Goal: Information Seeking & Learning: Learn about a topic

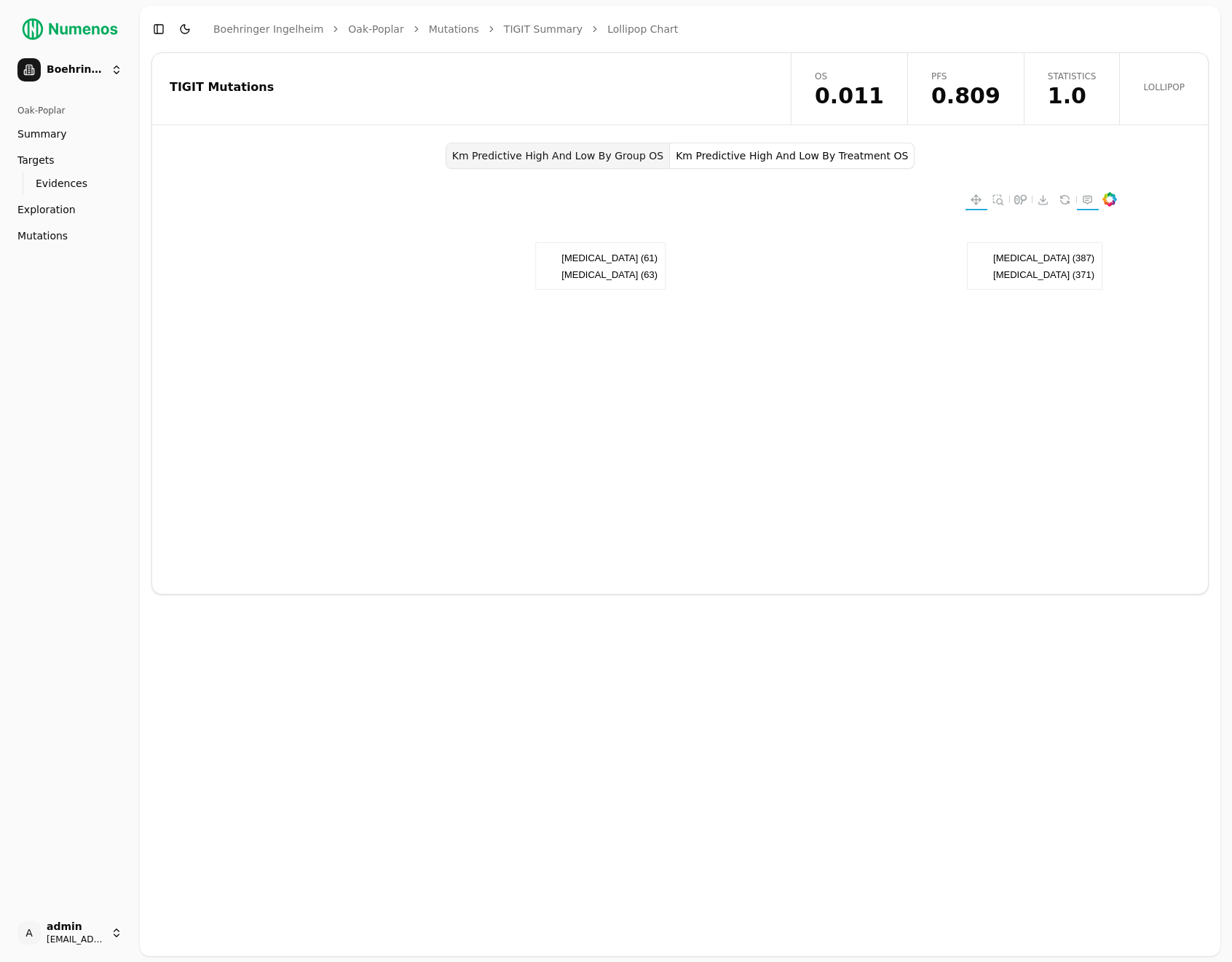
click at [454, 105] on div "TIGIT Mutations" at bounding box center [469, 89] width 634 height 72
click at [657, 96] on div "TIGIT Mutations" at bounding box center [469, 89] width 634 height 72
click at [532, 63] on div "TIGIT Mutations" at bounding box center [469, 89] width 634 height 72
click at [475, 90] on div "TIGIT Mutations" at bounding box center [469, 87] width 599 height 11
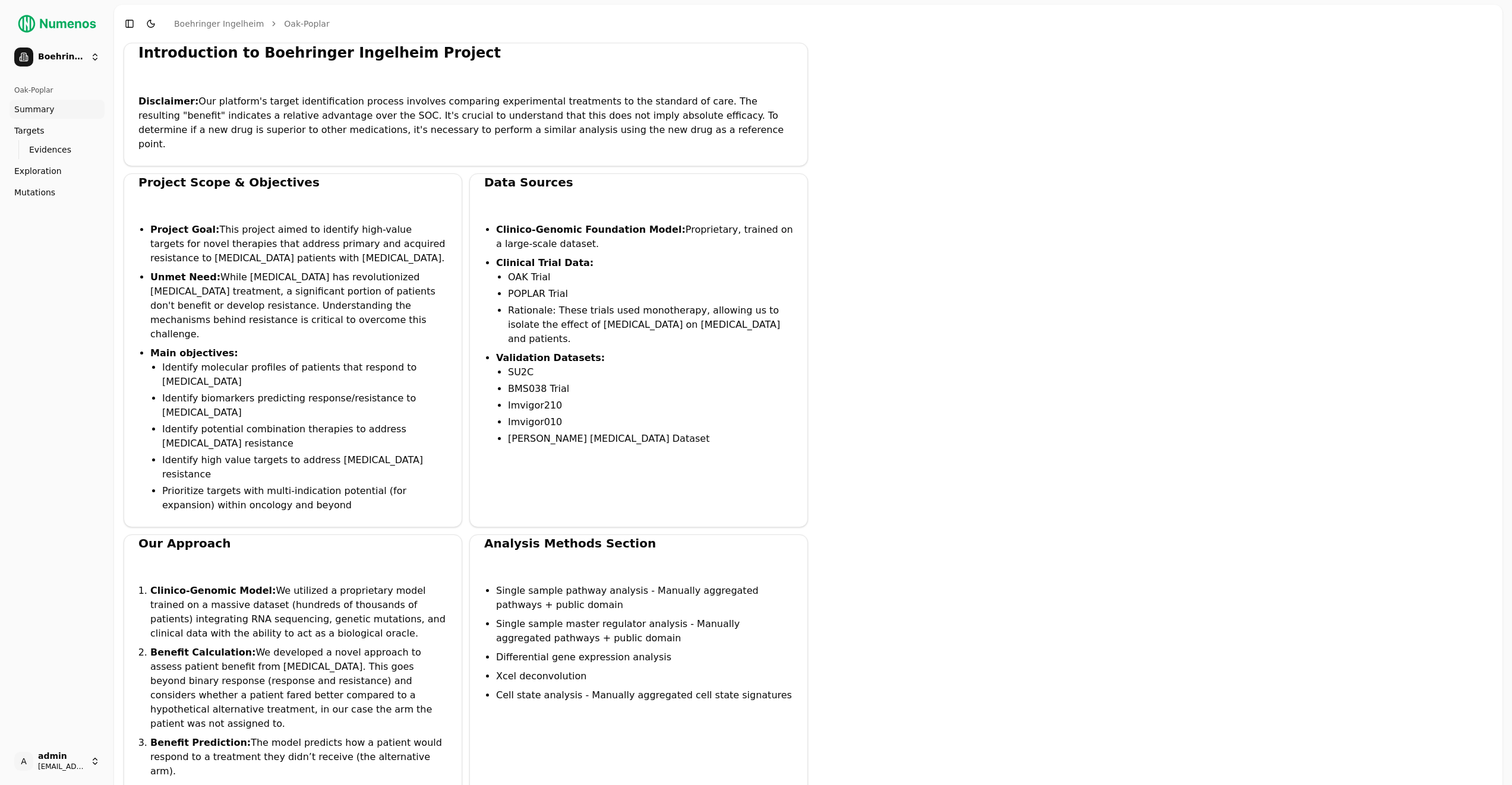
click at [463, 72] on div "Introduction to Boehringer Ingelheim Project Disclaimer: Our platform's target …" at bounding box center [466, 105] width 684 height 123
click at [69, 185] on link "Mutations" at bounding box center [56, 192] width 95 height 19
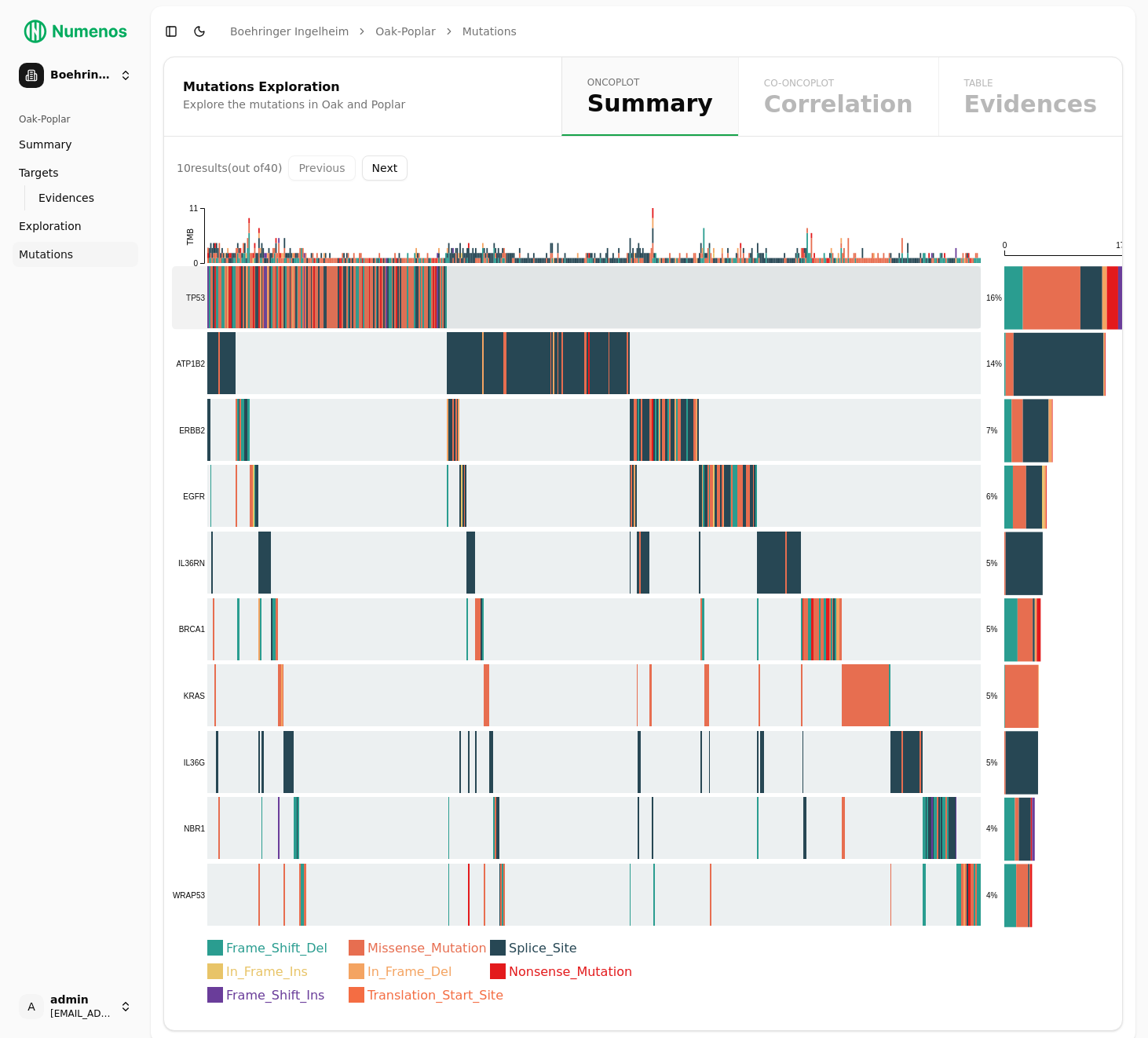
click at [693, 303] on rect at bounding box center [576, 298] width 809 height 63
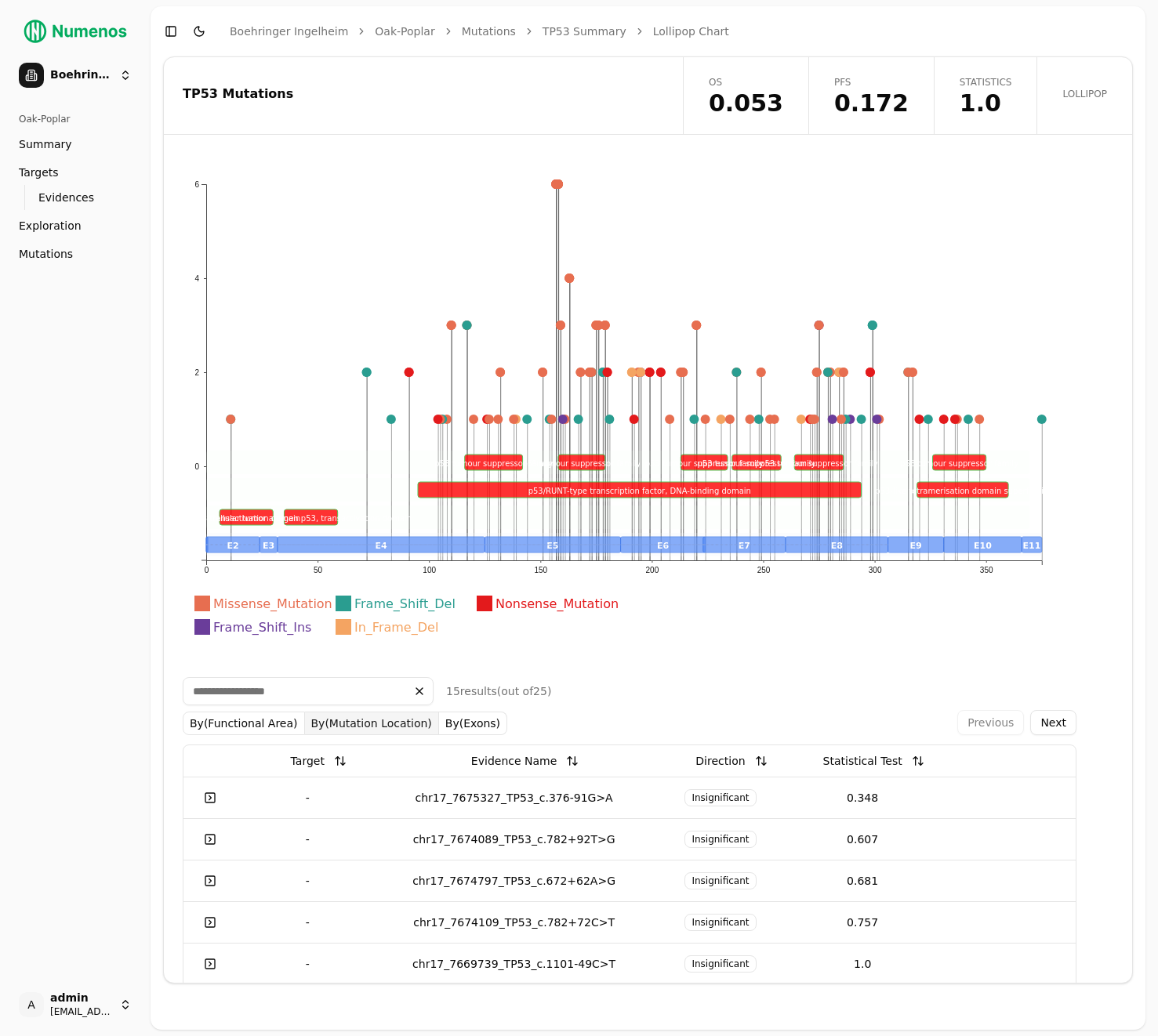
click at [960, 105] on span "1.0" at bounding box center [986, 103] width 53 height 24
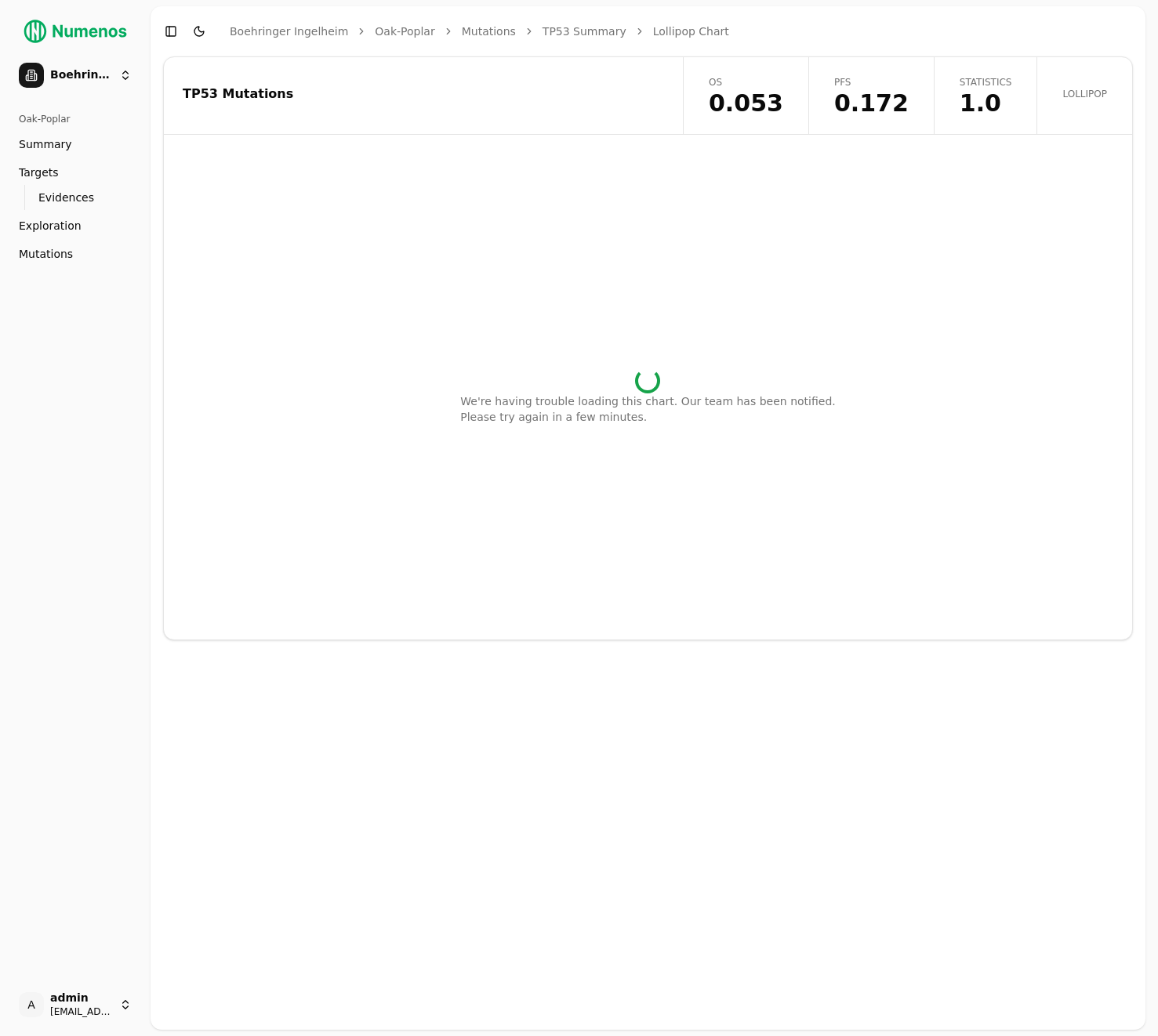
click at [897, 74] on link "PFS 0.172" at bounding box center [871, 95] width 125 height 77
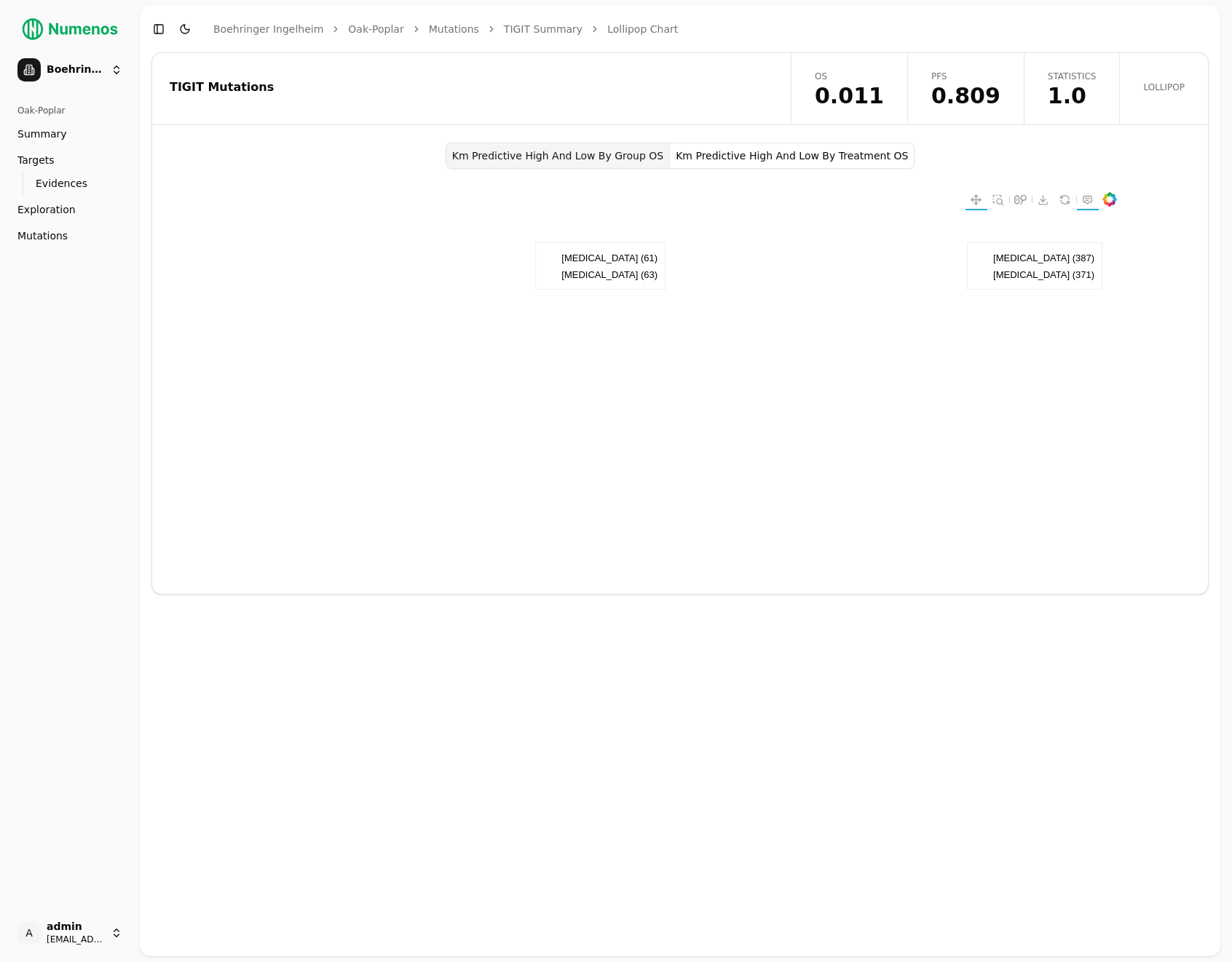
click at [758, 150] on button "Km Predictive High And Low By Treatment OS" at bounding box center [792, 156] width 245 height 26
click at [847, 100] on span "0.011" at bounding box center [849, 96] width 69 height 22
click at [852, 149] on button "Km Predictive High And Low By Treatment OS" at bounding box center [792, 156] width 245 height 26
click at [1029, 106] on link "Statistics 1.0" at bounding box center [1072, 89] width 96 height 72
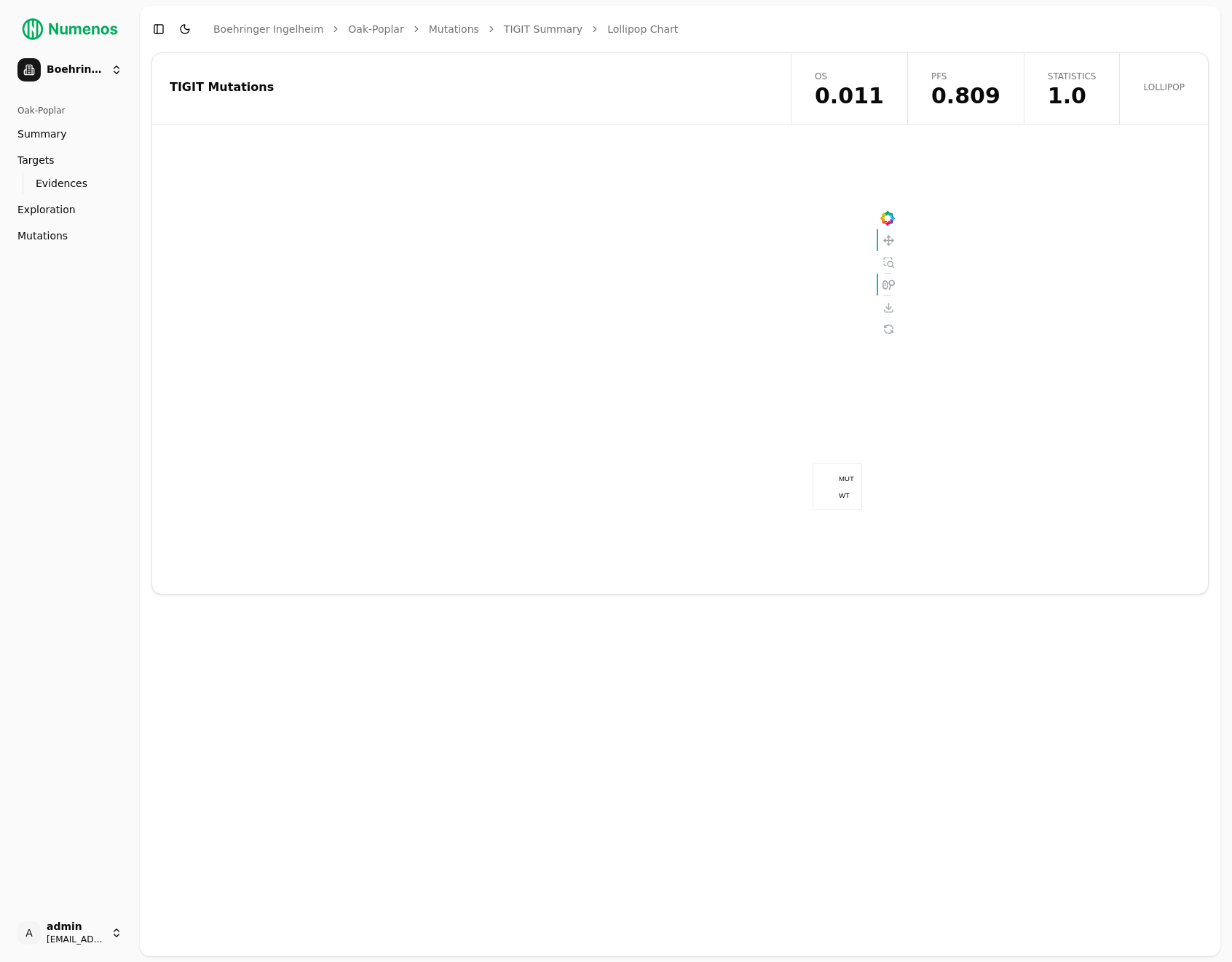
click at [707, 126] on div "TIGIT Mutations OS 0.011 PFS 0.809 Statistics 1.0 Lollipop" at bounding box center [679, 323] width 1057 height 542
click at [518, 29] on link "TIGIT Summary" at bounding box center [543, 29] width 79 height 15
click at [735, 109] on div "TIGIT Mutations" at bounding box center [469, 89] width 634 height 72
click at [1161, 72] on link "Lollipop" at bounding box center [1163, 89] width 89 height 72
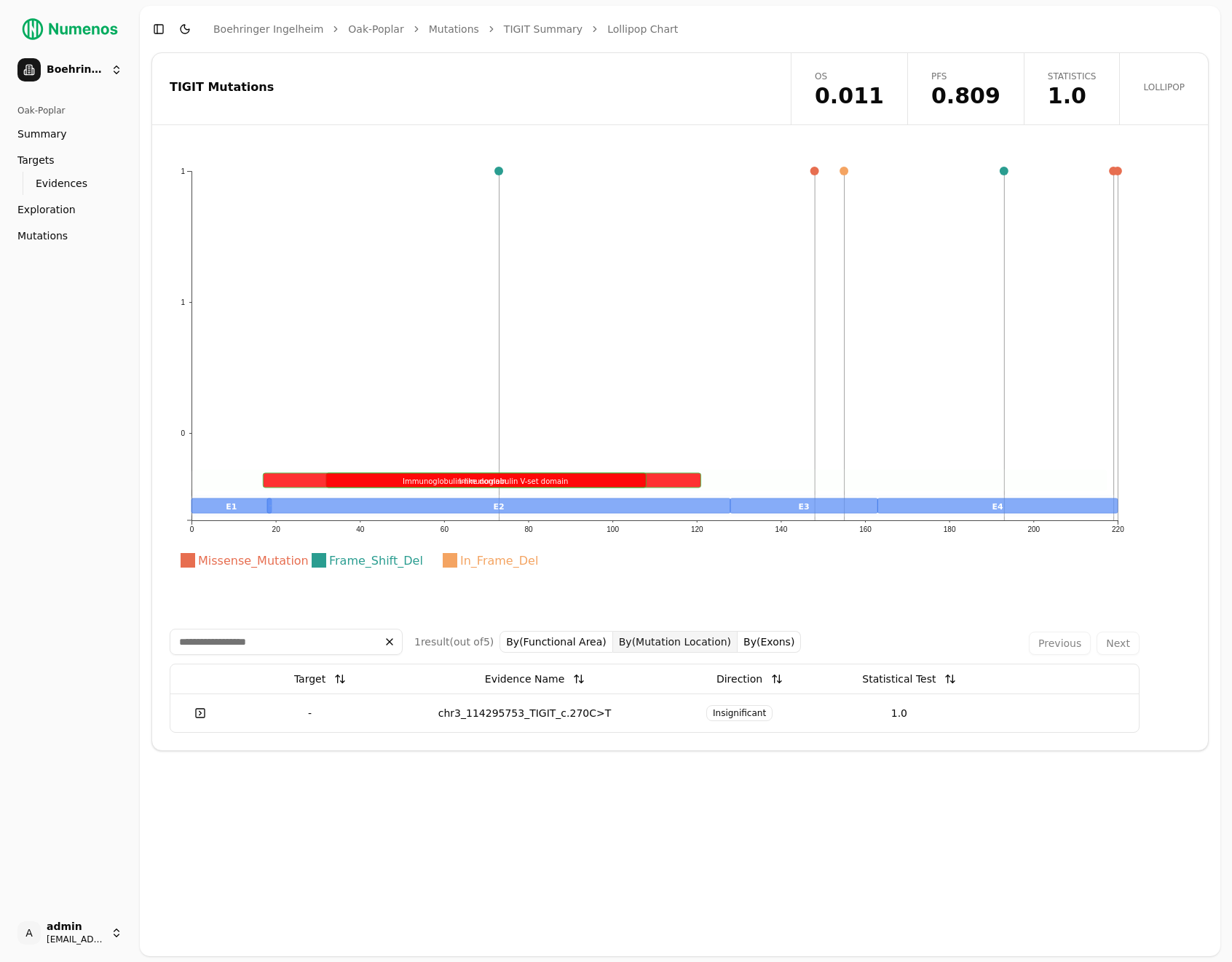
click at [759, 643] on button "By(Exons)" at bounding box center [770, 642] width 63 height 22
click at [588, 639] on button "By(Functional Area)" at bounding box center [562, 642] width 114 height 22
click at [206, 707] on link at bounding box center [204, 713] width 29 height 26
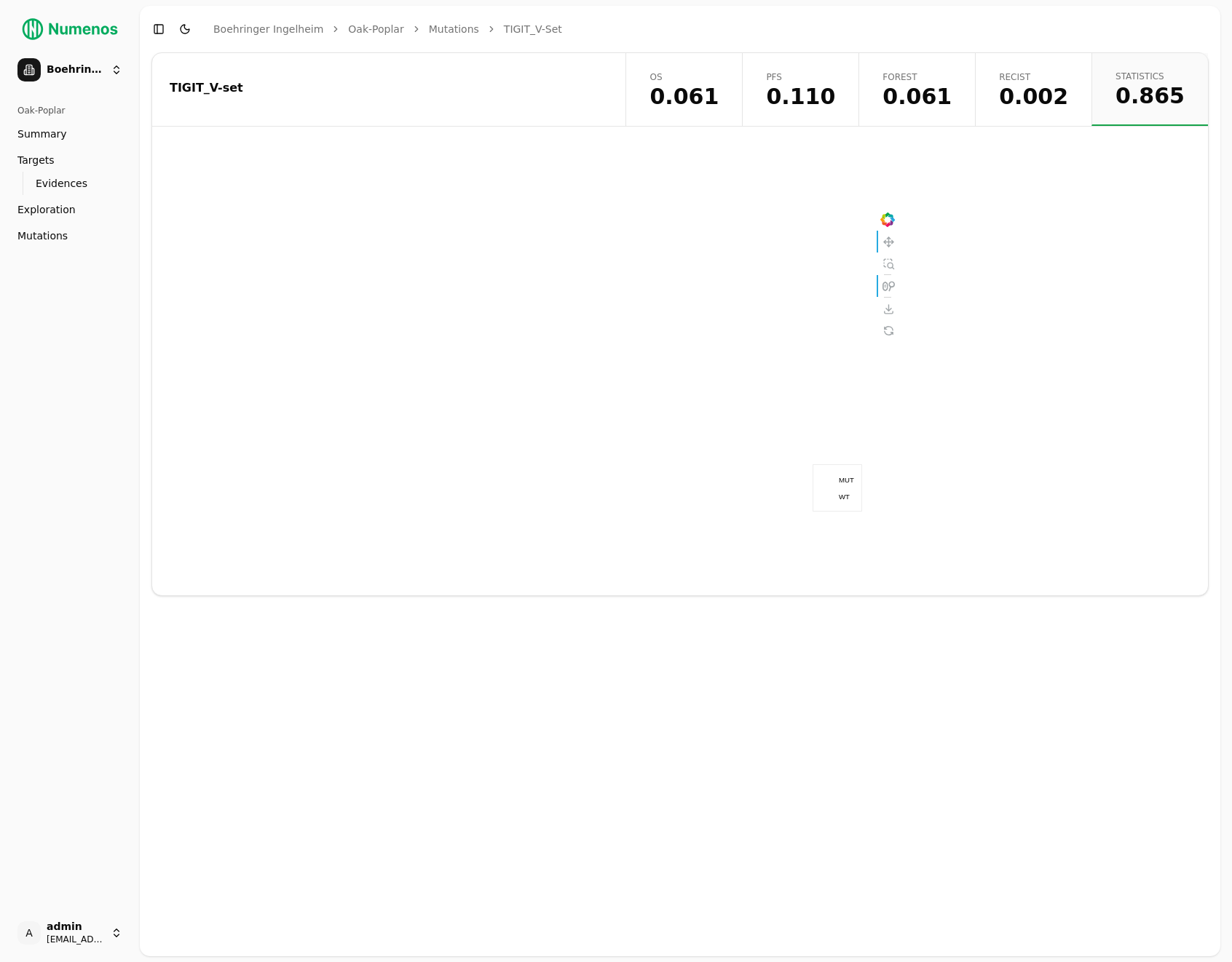
click at [1057, 118] on link "Recist 0.002" at bounding box center [1033, 89] width 116 height 73
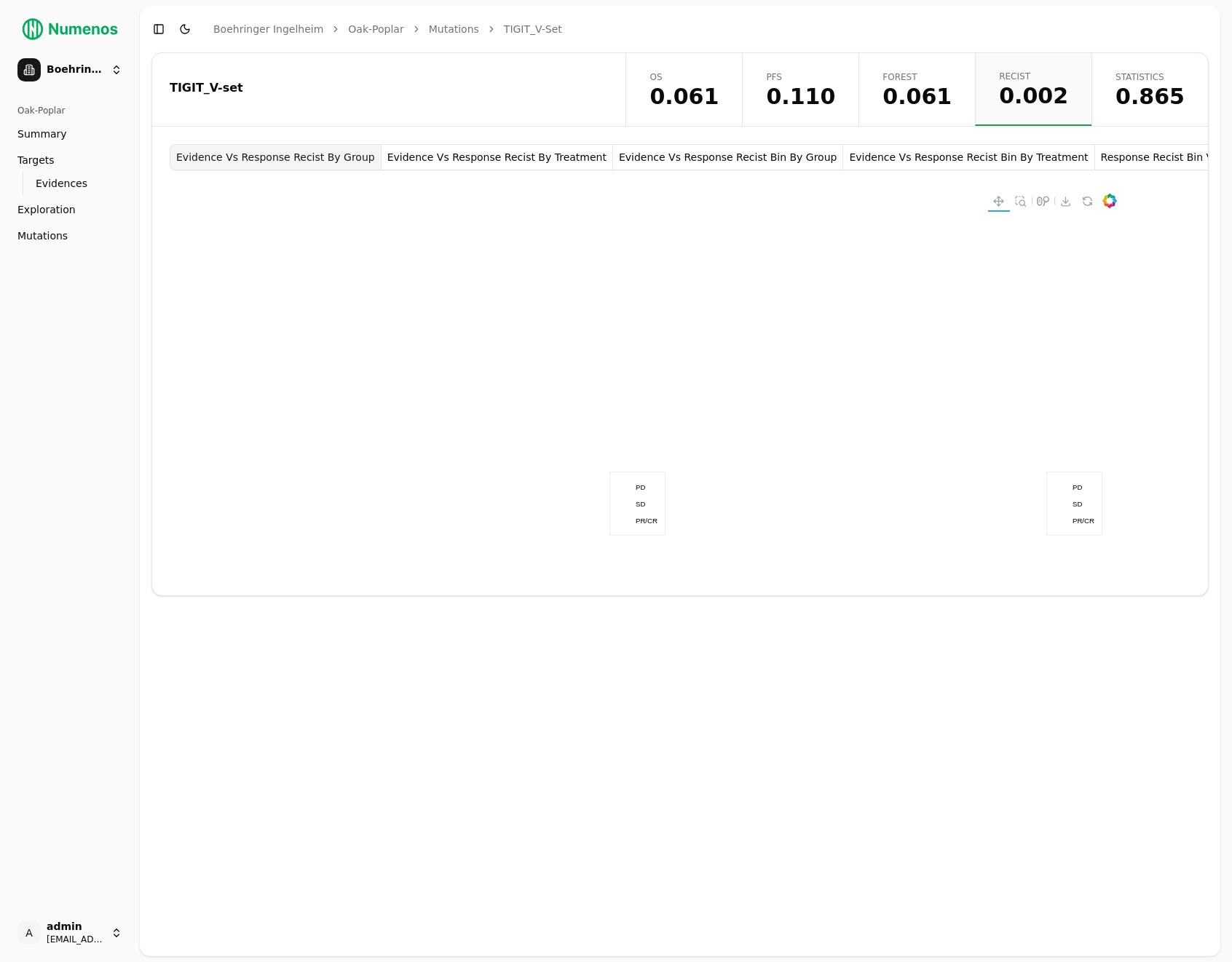
click at [479, 166] on button "Evidence Vs Response Recist By Treatment" at bounding box center [497, 157] width 232 height 26
click at [663, 156] on button "Evidence Vs Response Recist Bin By Group" at bounding box center [727, 157] width 230 height 26
click at [888, 151] on button "Evidence Vs Response Recist Bin By Treatment" at bounding box center [969, 157] width 251 height 26
click at [1095, 151] on button "Response Recist Bin Vs Evidence By Treatment" at bounding box center [1221, 157] width 251 height 26
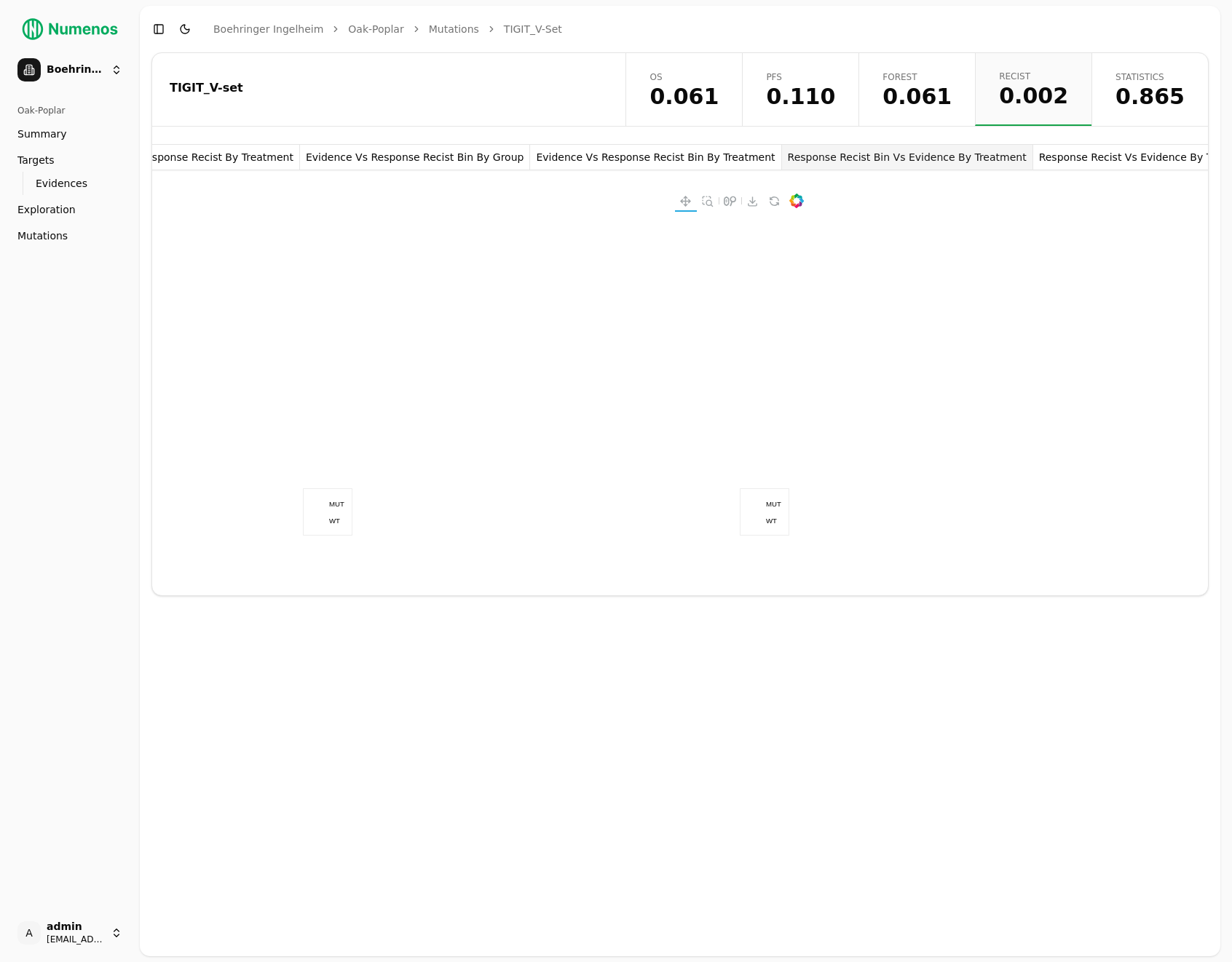
click at [1071, 197] on div "Evidence Vs Response Recist By Group Evidence Vs Response Recist By Treatment E…" at bounding box center [679, 369] width 1056 height 451
